Goal: Find specific page/section: Find specific page/section

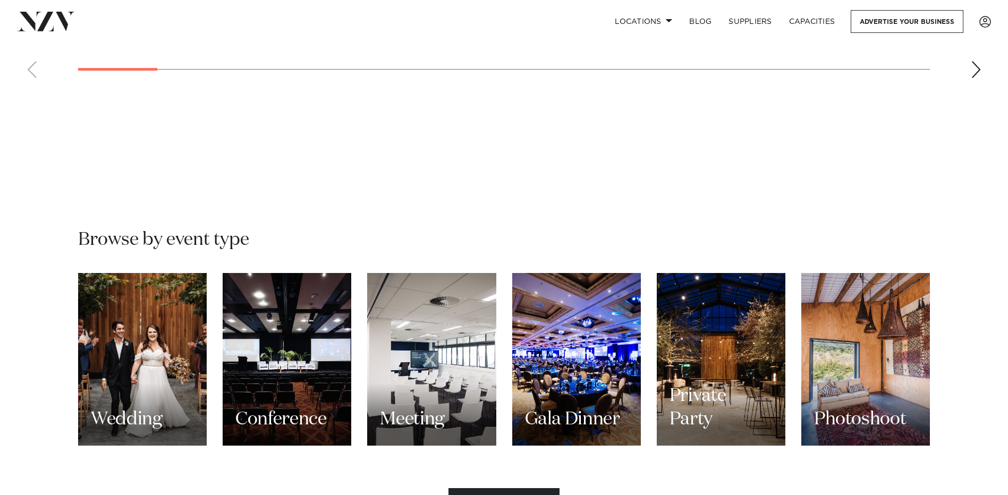
scroll to position [850, 0]
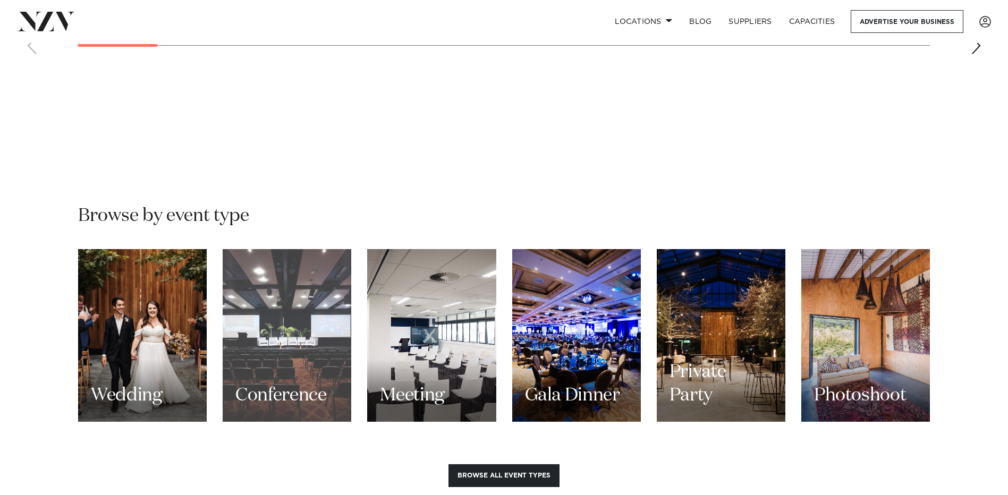
click at [303, 249] on div "Conference" at bounding box center [287, 335] width 129 height 173
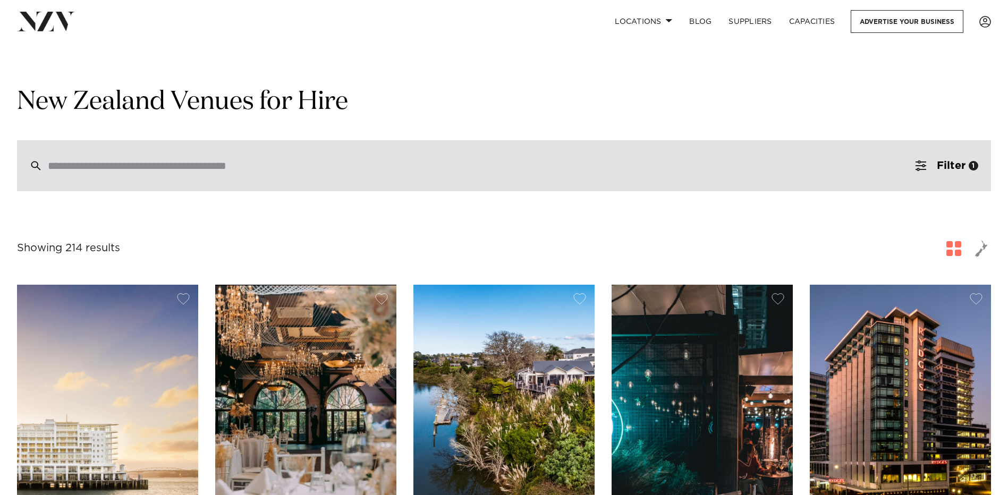
click at [321, 159] on div at bounding box center [504, 165] width 974 height 51
type input "*"
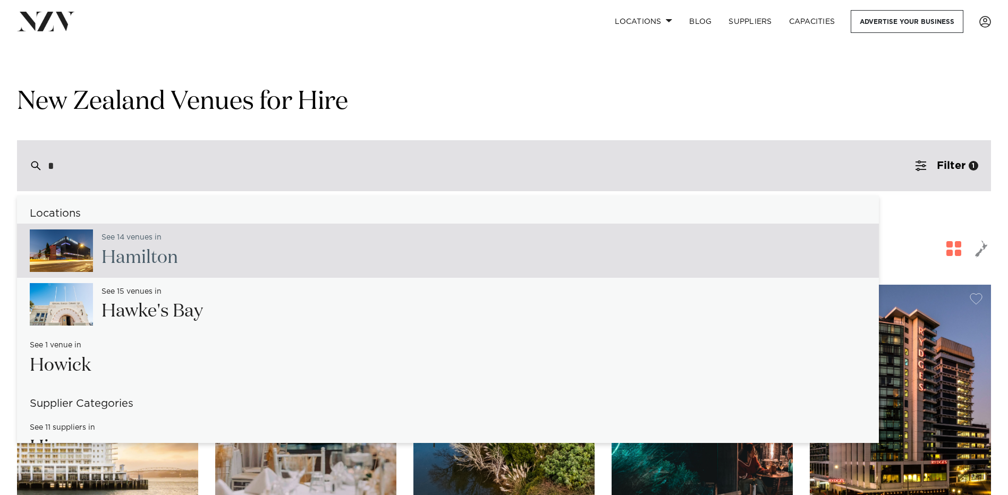
click at [265, 244] on div "See 14 venues in H amilton" at bounding box center [448, 251] width 862 height 54
type input "**********"
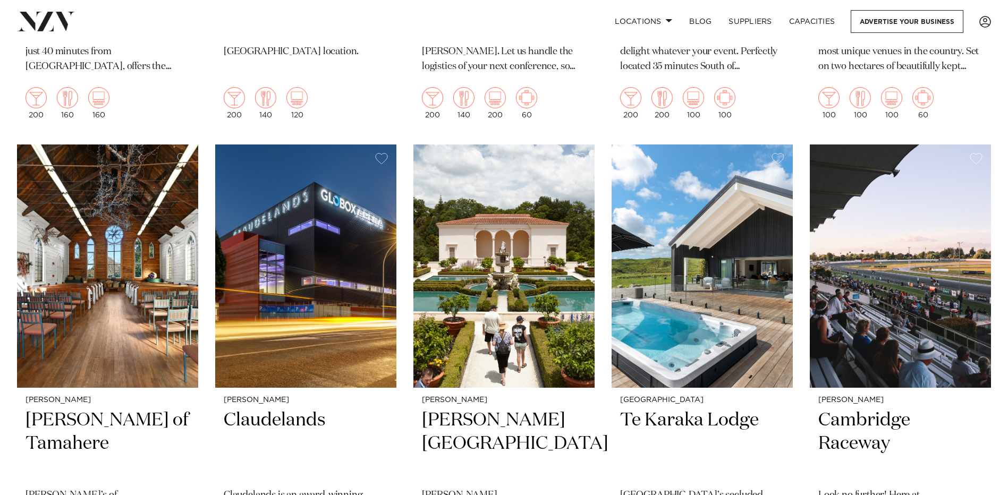
scroll to position [797, 0]
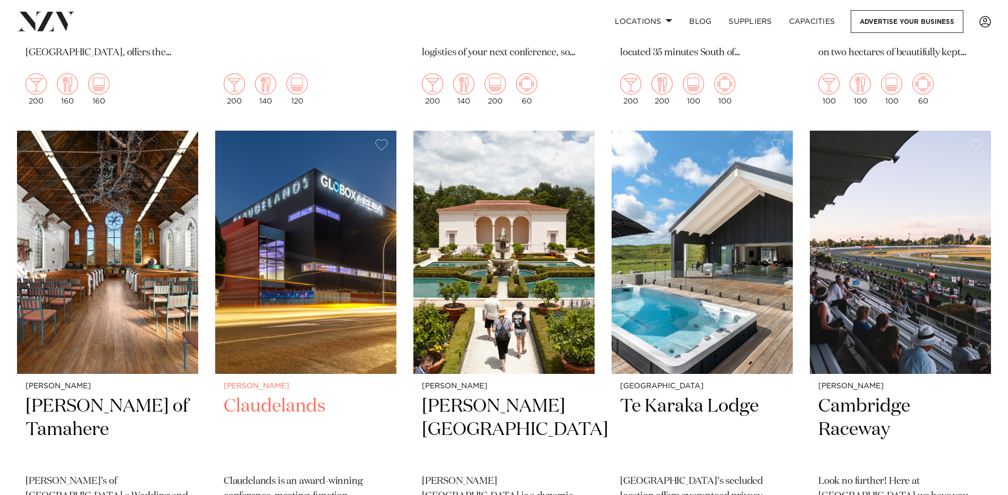
click at [275, 201] on img at bounding box center [305, 252] width 181 height 243
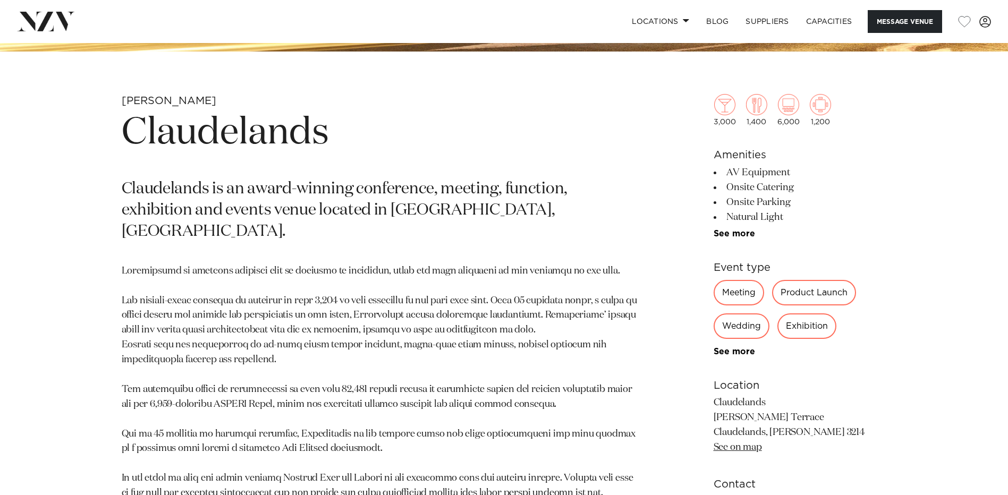
scroll to position [478, 0]
